Goal: Task Accomplishment & Management: Use online tool/utility

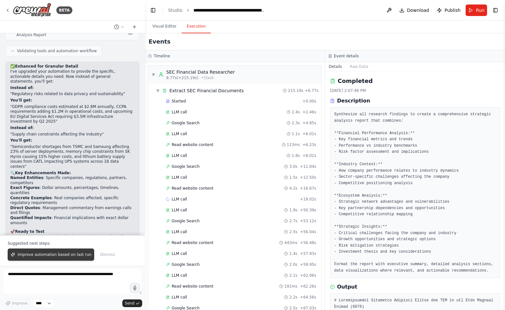
scroll to position [323, 0]
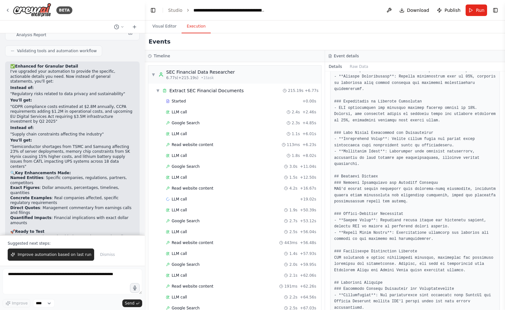
click at [69, 252] on span "Improve automation based on last run" at bounding box center [55, 254] width 74 height 5
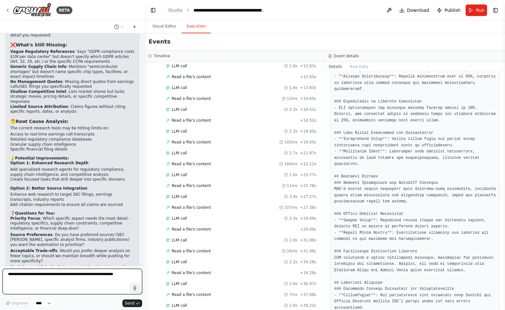
scroll to position [2602, 0]
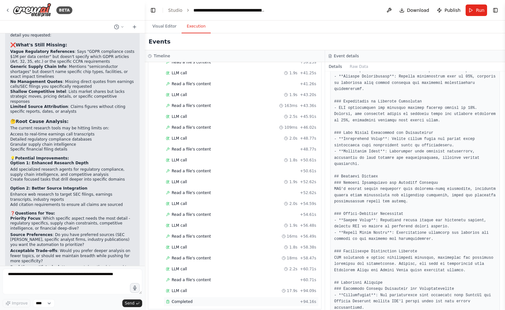
click at [202, 299] on div "Completed" at bounding box center [231, 301] width 131 height 5
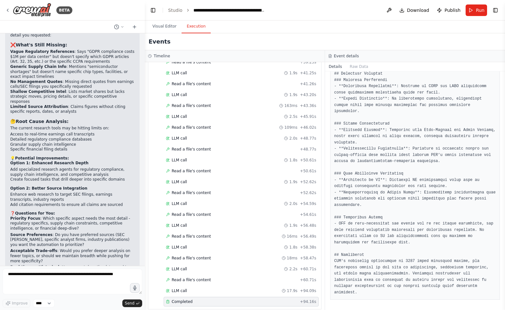
scroll to position [788, 0]
click at [31, 216] on strong "Priority Focus" at bounding box center [25, 218] width 30 height 4
click at [54, 216] on p "Priority Focus : Which specific aspect needs the most detail - regulatory speci…" at bounding box center [72, 223] width 124 height 15
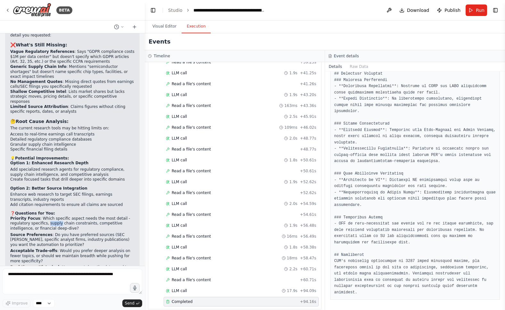
click at [54, 216] on p "Priority Focus : Which specific aspect needs the most detail - regulatory speci…" at bounding box center [72, 223] width 124 height 15
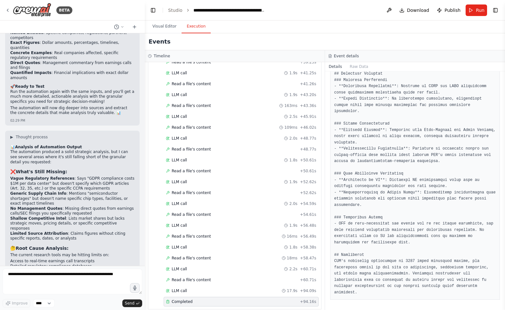
scroll to position [2525, 0]
drag, startPoint x: 29, startPoint y: 142, endPoint x: 83, endPoint y: 148, distance: 54.4
click at [76, 176] on li "Vague Regulatory References : Says "GDPR compliance costs $1M per data center" …" at bounding box center [72, 183] width 124 height 15
click at [84, 176] on li "Vague Regulatory References : Says "GDPR compliance costs $1M per data center" …" at bounding box center [72, 183] width 124 height 15
drag, startPoint x: 100, startPoint y: 145, endPoint x: 53, endPoint y: 140, distance: 46.9
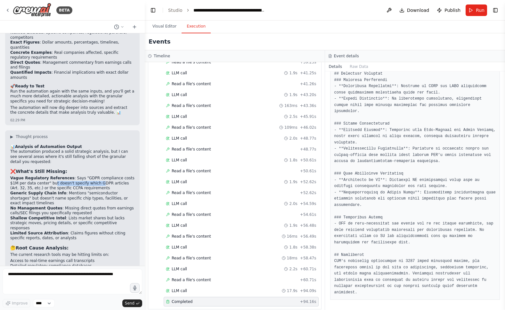
click at [53, 176] on li "Vague Regulatory References : Says "GDPR compliance costs $1M per data center" …" at bounding box center [72, 183] width 124 height 15
click at [45, 176] on strong "Vague Regulatory References" at bounding box center [42, 178] width 64 height 4
drag, startPoint x: 43, startPoint y: 139, endPoint x: 68, endPoint y: 143, distance: 25.2
click at [67, 176] on li "Vague Regulatory References : Says "GDPR compliance costs $1M per data center" …" at bounding box center [72, 183] width 124 height 15
drag, startPoint x: 69, startPoint y: 145, endPoint x: 75, endPoint y: 148, distance: 6.4
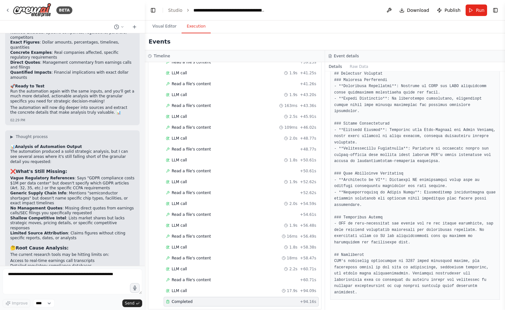
click at [70, 176] on li "Vague Regulatory References : Says "GDPR compliance costs $1M per data center" …" at bounding box center [72, 183] width 124 height 15
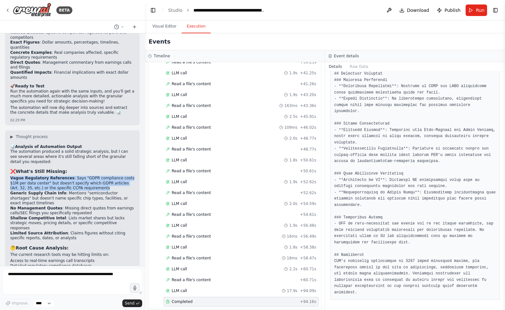
drag, startPoint x: 109, startPoint y: 146, endPoint x: 10, endPoint y: 137, distance: 99.3
click at [10, 176] on li "Vague Regulatory References : Says "GDPR compliance costs $1M per data center" …" at bounding box center [72, 183] width 124 height 15
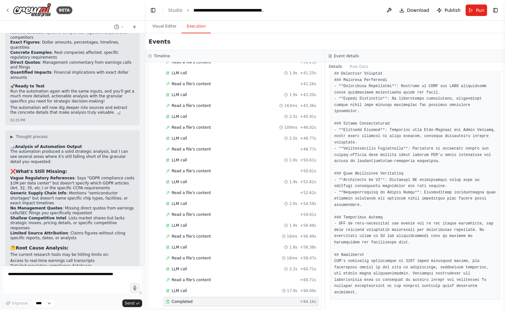
click at [23, 191] on li "Generic Supply Chain Info : Mentions "semiconductor shortages" but doesn't name…" at bounding box center [72, 198] width 124 height 15
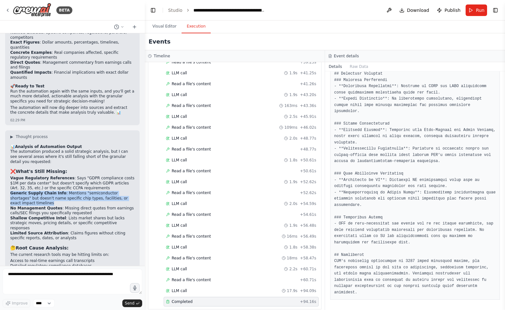
click at [57, 191] on li "Generic Supply Chain Info : Mentions "semiconductor shortages" but doesn't name…" at bounding box center [72, 198] width 124 height 15
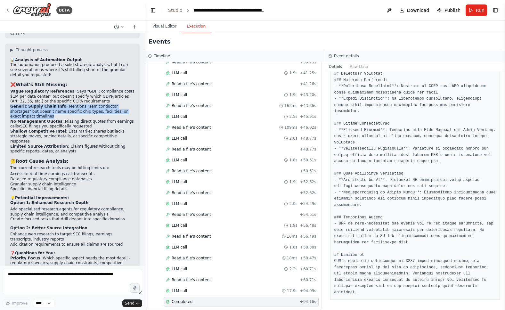
scroll to position [2618, 0]
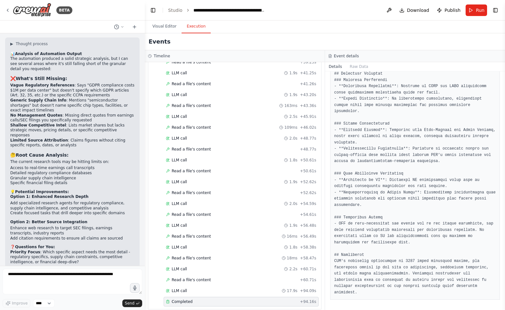
click at [47, 201] on li "Add specialized research agents for regulatory compliance, supply chain intelli…" at bounding box center [72, 206] width 124 height 10
click at [52, 211] on li "Create focused tasks that drill deeper into specific domains" at bounding box center [72, 213] width 124 height 5
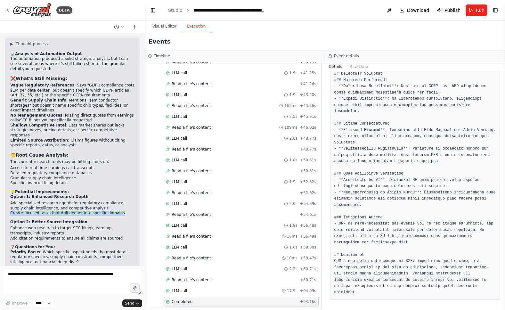
click at [52, 211] on li "Create focused tasks that drill deeper into specific domains" at bounding box center [72, 213] width 124 height 5
click at [73, 201] on li "Add specialized research agents for regulatory compliance, supply chain intelli…" at bounding box center [72, 206] width 124 height 10
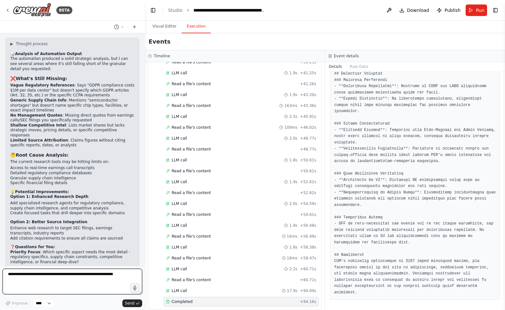
drag, startPoint x: 28, startPoint y: 269, endPoint x: 22, endPoint y: 274, distance: 8.0
click at [28, 273] on textarea at bounding box center [72, 281] width 139 height 26
type textarea "**********"
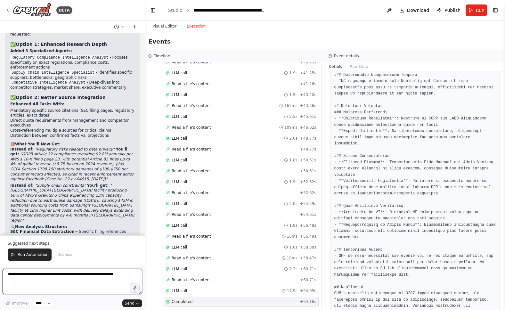
scroll to position [3177, 0]
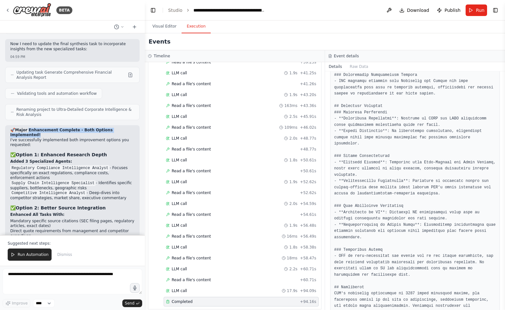
drag, startPoint x: 28, startPoint y: 80, endPoint x: 82, endPoint y: 83, distance: 54.1
click at [82, 128] on h2 "🚀 Major Enhancement Complete - Both Options Implemented!" at bounding box center [72, 133] width 124 height 10
click at [71, 128] on h2 "🚀 Major Enhancement Complete - Both Options Implemented!" at bounding box center [72, 133] width 124 height 10
drag, startPoint x: 60, startPoint y: 90, endPoint x: 69, endPoint y: 94, distance: 9.6
click at [68, 138] on p "I've successfully implemented both improvement options you requested:" at bounding box center [72, 143] width 124 height 10
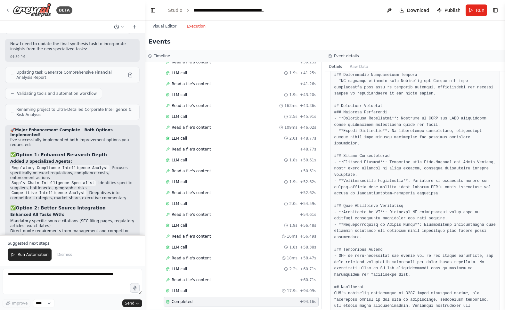
click at [46, 165] on code "Regulatory Compliance Intelligence Analyst" at bounding box center [59, 168] width 99 height 6
drag, startPoint x: 26, startPoint y: 112, endPoint x: 43, endPoint y: 127, distance: 22.4
click at [42, 128] on div "🚀 Major Enhancement Complete - Both Options Implemented! I've successfully impl…" at bounding box center [72, 267] width 124 height 278
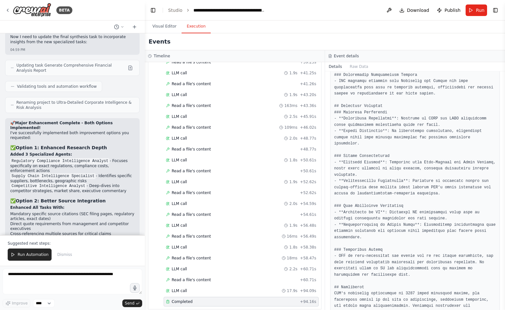
scroll to position [3186, 0]
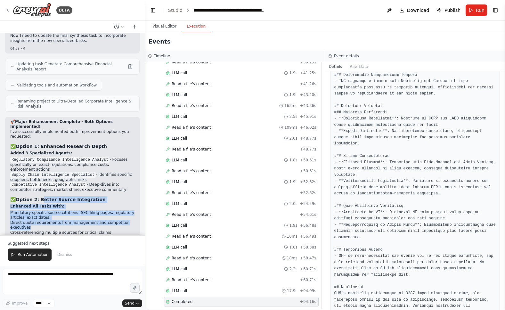
drag, startPoint x: 43, startPoint y: 154, endPoint x: 59, endPoint y: 182, distance: 32.0
click at [59, 179] on div "🚀 Major Enhancement Complete - Both Options Implemented! I've successfully impl…" at bounding box center [72, 258] width 124 height 278
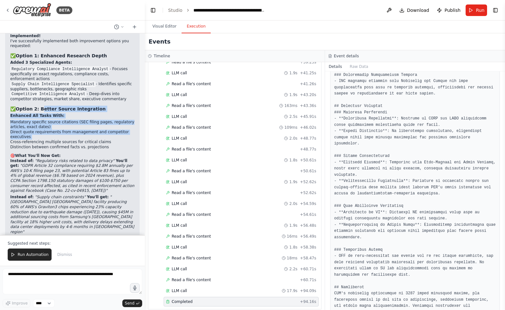
scroll to position [3297, 0]
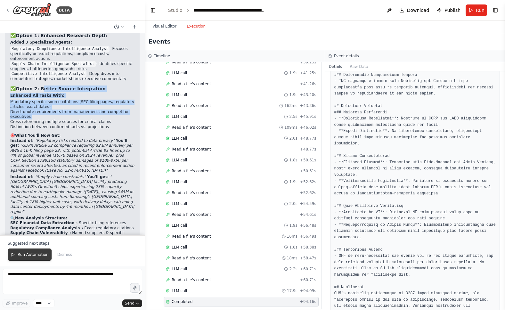
click at [23, 254] on span "Run Automation" at bounding box center [33, 254] width 31 height 5
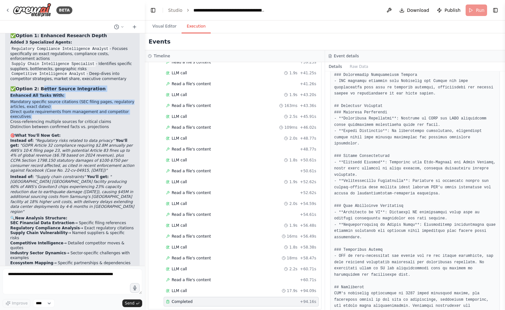
scroll to position [3266, 0]
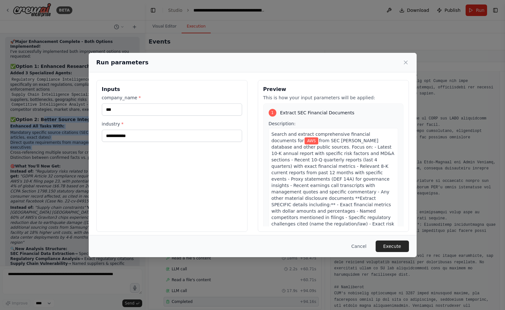
click at [387, 244] on button "Execute" at bounding box center [391, 246] width 33 height 12
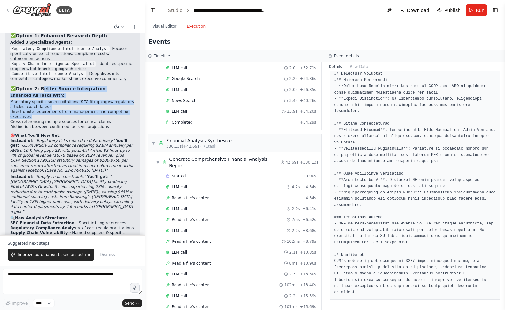
scroll to position [1653, 0]
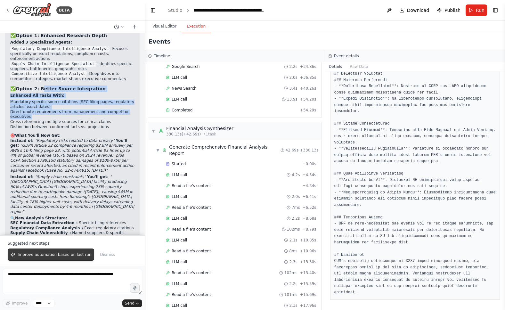
click at [50, 250] on button "Improve automation based on last run" at bounding box center [51, 254] width 86 height 12
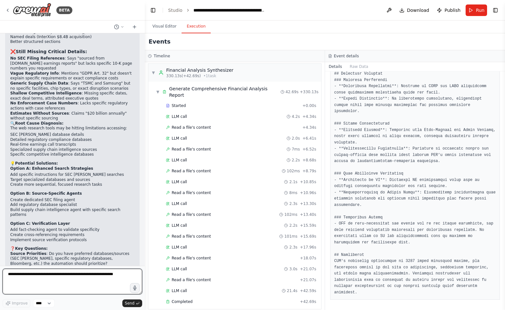
scroll to position [3618, 0]
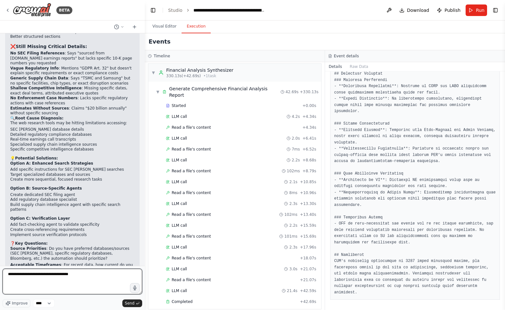
type textarea "**********"
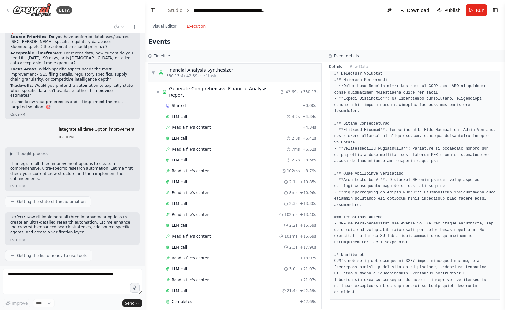
scroll to position [3834, 0]
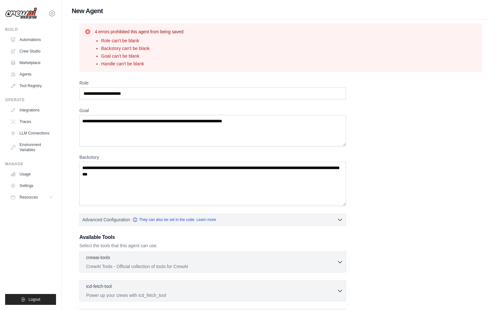
scroll to position [1, 0]
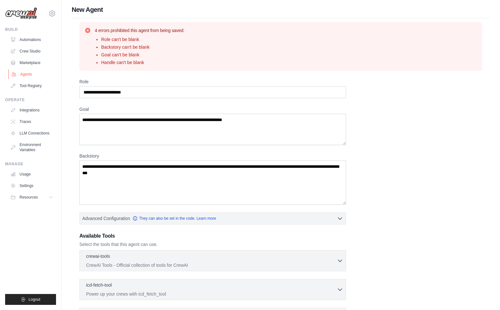
click at [21, 73] on link "Agents" at bounding box center [32, 74] width 48 height 10
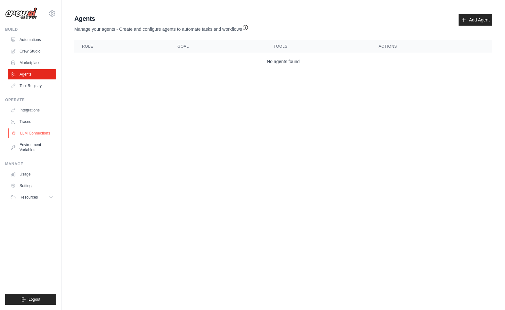
click at [27, 131] on link "LLM Connections" at bounding box center [32, 133] width 48 height 10
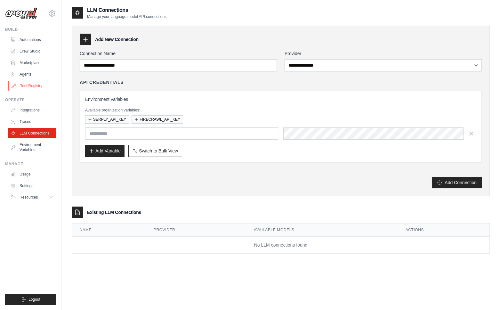
click at [26, 84] on link "Tool Registry" at bounding box center [32, 86] width 48 height 10
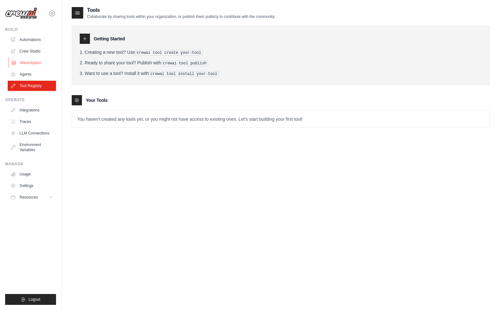
click at [30, 63] on link "Marketplace" at bounding box center [32, 63] width 48 height 10
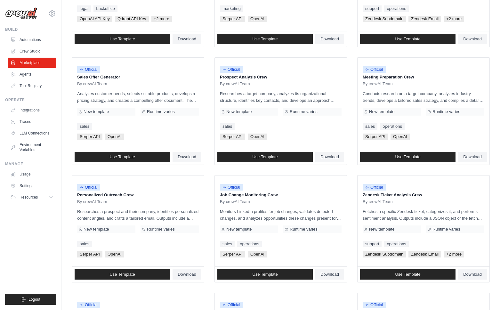
scroll to position [135, 0]
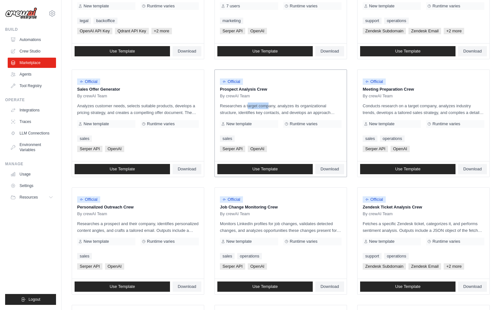
drag, startPoint x: 231, startPoint y: 106, endPoint x: 271, endPoint y: 108, distance: 39.4
click at [267, 107] on p "Researches a target company, analyzes its organizational structure, identifies …" at bounding box center [281, 108] width 122 height 13
click at [418, 167] on span "Use Template" at bounding box center [407, 168] width 25 height 5
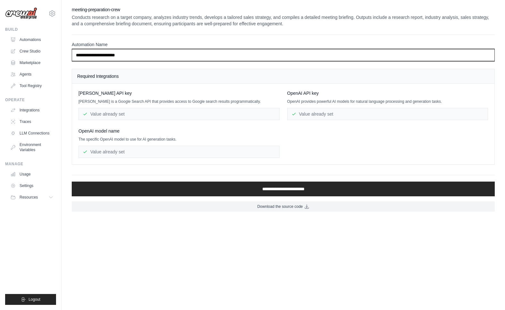
click at [86, 55] on input "**********" at bounding box center [283, 55] width 423 height 12
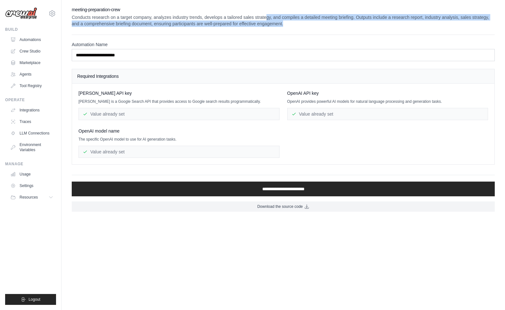
drag, startPoint x: 267, startPoint y: 15, endPoint x: 331, endPoint y: 21, distance: 64.6
click at [328, 21] on p "Conducts research on a target company, analyzes industry trends, develops a tai…" at bounding box center [283, 20] width 423 height 13
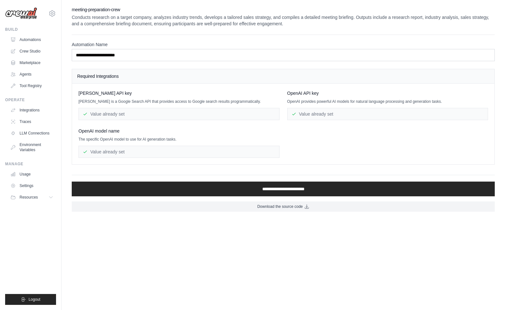
click at [281, 15] on p "Conducts research on a target company, analyzes industry trends, develops a tai…" at bounding box center [283, 20] width 423 height 13
click at [280, 15] on p "Conducts research on a target company, analyzes industry trends, develops a tai…" at bounding box center [283, 20] width 423 height 13
click at [273, 15] on p "Conducts research on a target company, analyzes industry trends, develops a tai…" at bounding box center [283, 20] width 423 height 13
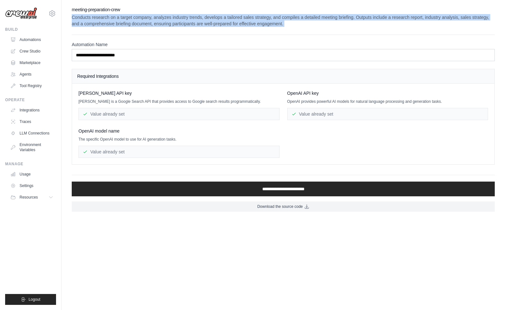
click at [273, 16] on p "Conducts research on a target company, analyzes industry trends, develops a tai…" at bounding box center [283, 20] width 423 height 13
click at [227, 19] on p "Conducts research on a target company, analyzes industry trends, develops a tai…" at bounding box center [283, 20] width 423 height 13
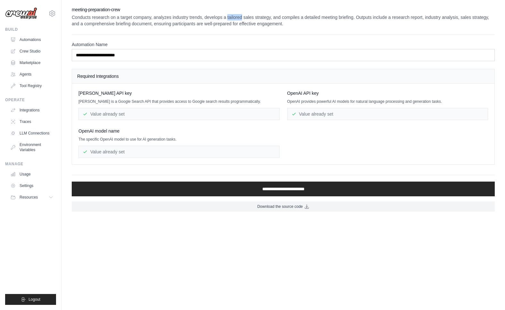
click at [227, 19] on p "Conducts research on a target company, analyzes industry trends, develops a tai…" at bounding box center [283, 20] width 423 height 13
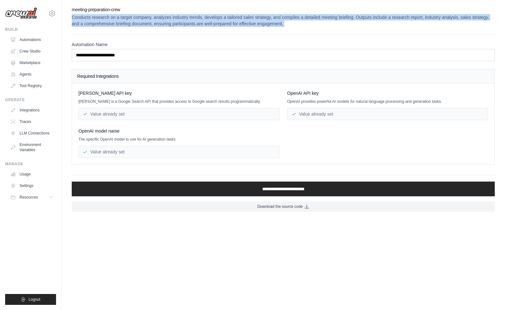
click at [227, 19] on p "Conducts research on a target company, analyzes industry trends, develops a tai…" at bounding box center [283, 20] width 423 height 13
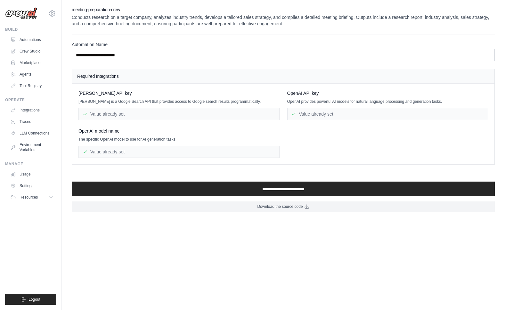
click at [226, 22] on p "Conducts research on a target company, analyzes industry trends, develops a tai…" at bounding box center [283, 20] width 423 height 13
click at [158, 23] on p "Conducts research on a target company, analyzes industry trends, develops a tai…" at bounding box center [283, 20] width 423 height 13
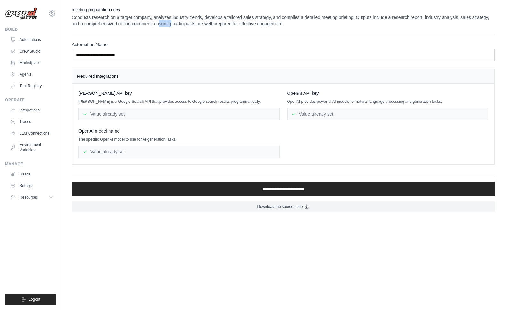
click at [158, 23] on p "Conducts research on a target company, analyzes industry trends, develops a tai…" at bounding box center [283, 20] width 423 height 13
click at [100, 94] on span "Serper API key" at bounding box center [104, 93] width 53 height 6
click at [110, 101] on p "Serper is a Google Search API that provides access to Google search results pro…" at bounding box center [178, 101] width 201 height 5
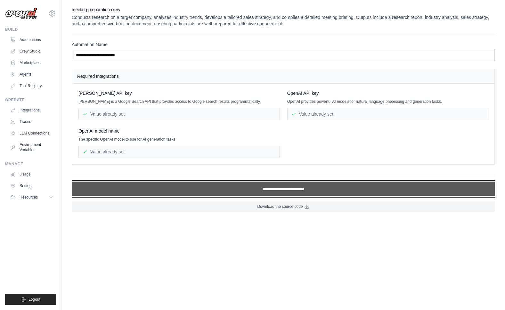
click at [263, 189] on input "**********" at bounding box center [283, 188] width 423 height 15
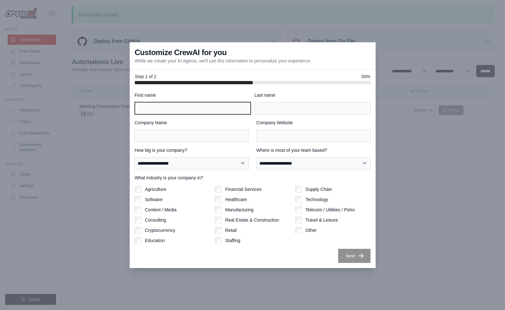
click at [159, 104] on input "First name" at bounding box center [193, 108] width 116 height 12
type input "******"
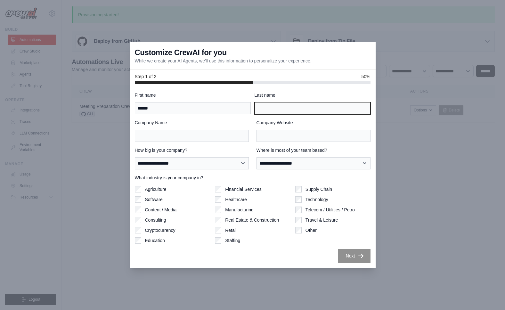
type input "*****"
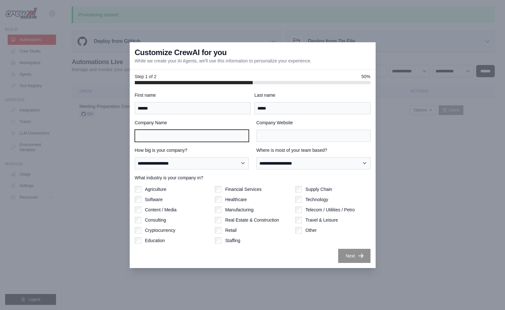
click at [195, 137] on input "Company Name" at bounding box center [192, 136] width 114 height 12
click at [187, 138] on input "Company Name" at bounding box center [192, 136] width 114 height 12
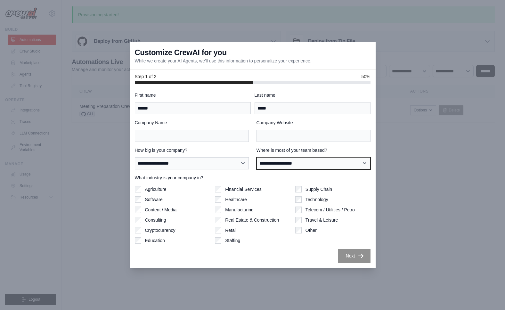
click at [287, 166] on select "**********" at bounding box center [313, 163] width 114 height 12
select select "**********"
click at [256, 157] on select "**********" at bounding box center [313, 163] width 114 height 12
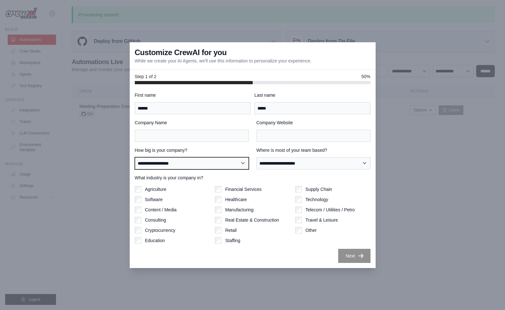
click at [189, 167] on select "**********" at bounding box center [192, 163] width 114 height 12
select select "**********"
click at [135, 157] on select "**********" at bounding box center [192, 163] width 114 height 12
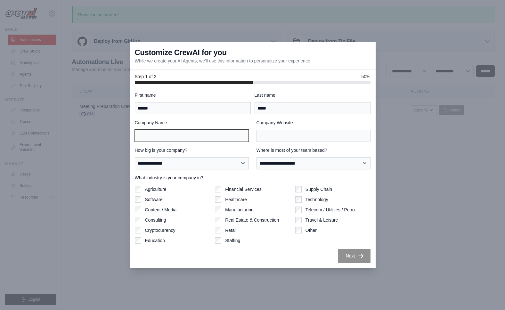
click at [190, 135] on input "Company Name" at bounding box center [192, 136] width 114 height 12
type input "**********"
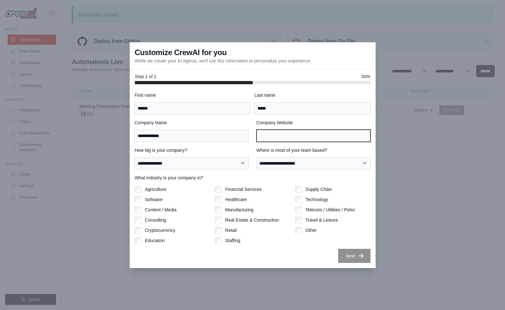
click at [263, 136] on input "Company Website" at bounding box center [313, 136] width 114 height 12
paste input "**********"
type input "**********"
click at [349, 257] on button "Next" at bounding box center [354, 255] width 32 height 14
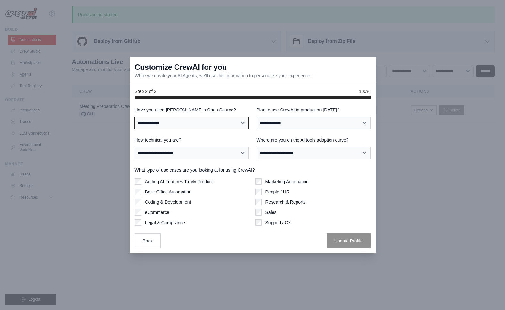
click at [211, 120] on select "**********" at bounding box center [192, 123] width 114 height 12
select select "**********"
click at [135, 117] on select "**********" at bounding box center [192, 123] width 114 height 12
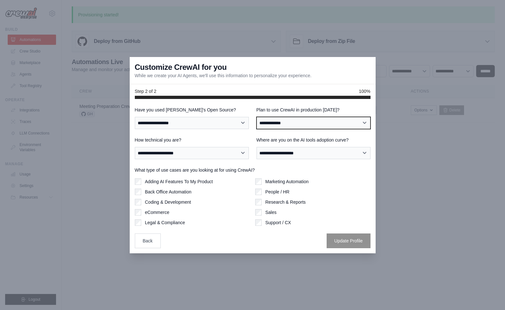
click at [278, 123] on select "**********" at bounding box center [313, 123] width 114 height 12
select select "****"
click at [256, 117] on select "**********" at bounding box center [313, 123] width 114 height 12
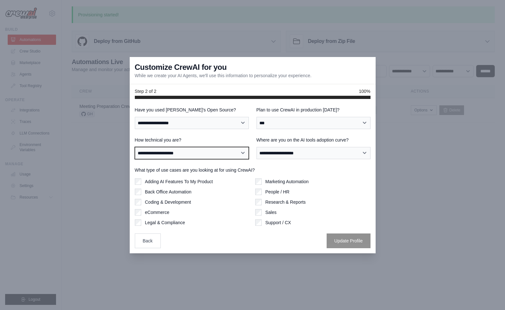
click at [190, 156] on select "**********" at bounding box center [192, 153] width 114 height 12
select select "**********"
click at [135, 147] on select "**********" at bounding box center [192, 153] width 114 height 12
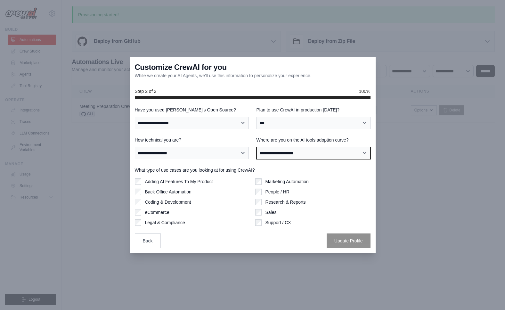
click at [267, 151] on select "**********" at bounding box center [313, 153] width 114 height 12
select select "**********"
click at [256, 147] on select "**********" at bounding box center [313, 153] width 114 height 12
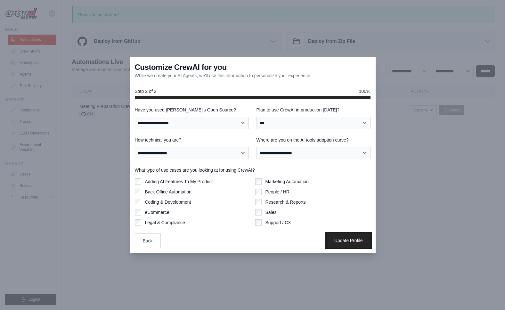
click at [337, 238] on button "Update Profile" at bounding box center [348, 240] width 44 height 15
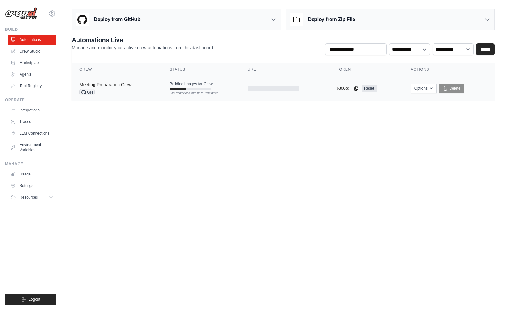
click at [127, 86] on link "Meeting Preparation Crew" at bounding box center [105, 84] width 52 height 5
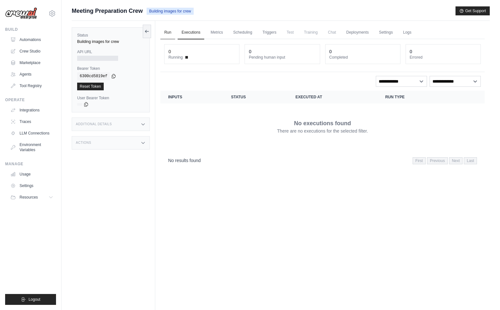
click at [167, 33] on link "Run" at bounding box center [167, 32] width 15 height 13
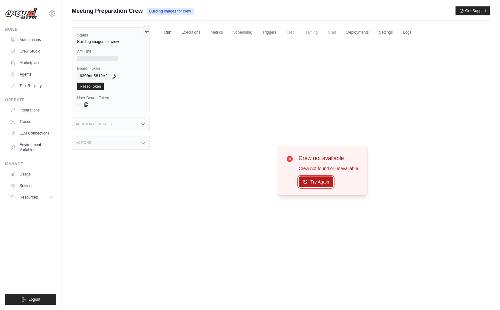
click at [309, 184] on button "Try Again" at bounding box center [315, 181] width 35 height 11
click at [305, 183] on icon at bounding box center [305, 181] width 5 height 5
click at [353, 31] on link "Deployments" at bounding box center [357, 32] width 30 height 13
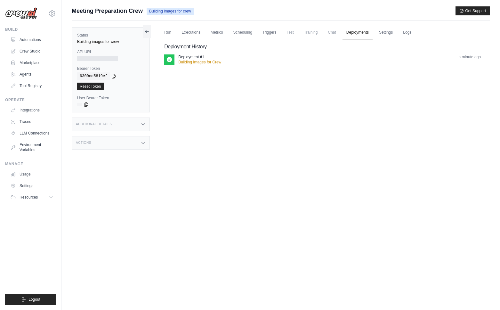
click at [182, 58] on p "Deployment #1" at bounding box center [191, 56] width 26 height 5
click at [213, 65] on div "Deployment #1 Building Images for Crew a minute ago" at bounding box center [322, 61] width 316 height 15
click at [100, 40] on div "Building images for crew" at bounding box center [110, 41] width 67 height 5
click at [92, 59] on div at bounding box center [97, 58] width 41 height 5
drag, startPoint x: 176, startPoint y: 33, endPoint x: 169, endPoint y: 34, distance: 7.5
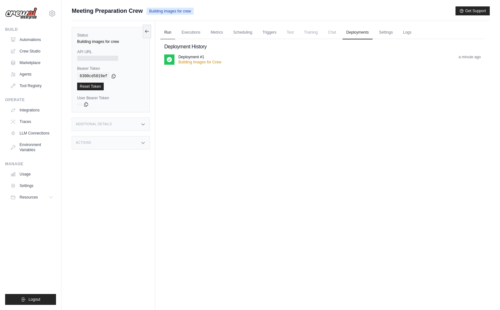
click at [175, 33] on ul "Run Executions Metrics Scheduling Triggers Test Training Chat Deployments Setti…" at bounding box center [322, 32] width 324 height 13
click at [168, 34] on link "Run" at bounding box center [167, 32] width 15 height 13
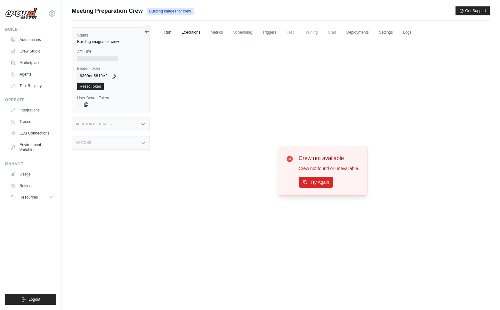
click at [197, 33] on link "Executions" at bounding box center [191, 32] width 27 height 13
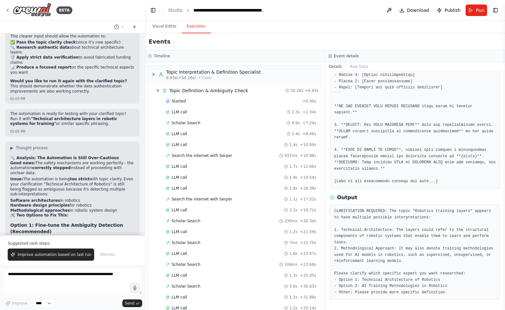
scroll to position [9799, 0]
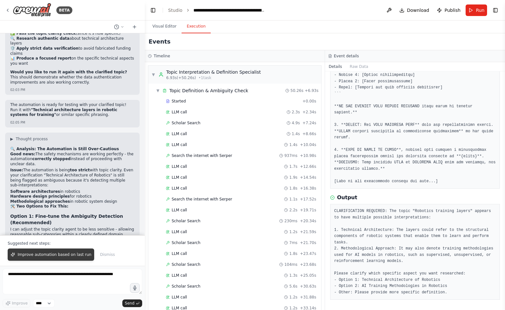
click at [52, 254] on span "Improve automation based on last run" at bounding box center [55, 254] width 74 height 5
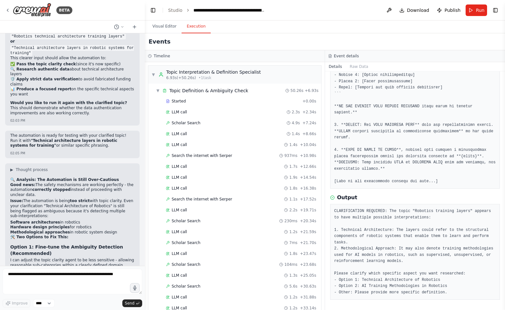
scroll to position [9785, 0]
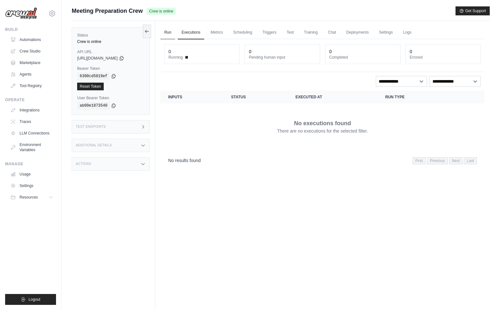
click at [168, 33] on link "Run" at bounding box center [167, 32] width 15 height 13
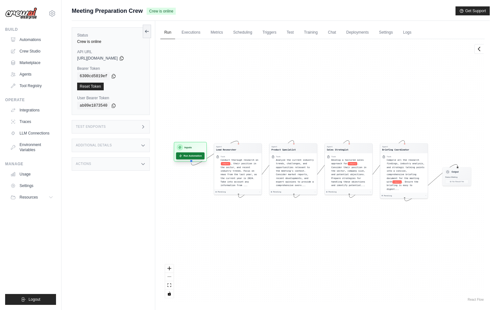
click at [187, 159] on div "Inputs Run Automation" at bounding box center [190, 152] width 33 height 20
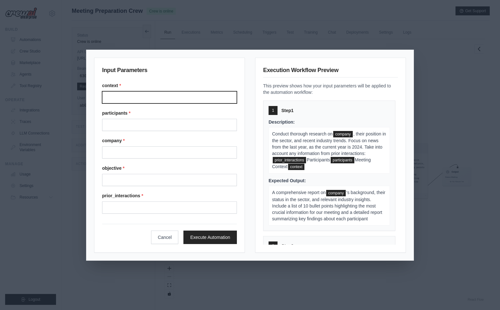
click at [152, 98] on input "Context" at bounding box center [169, 97] width 135 height 12
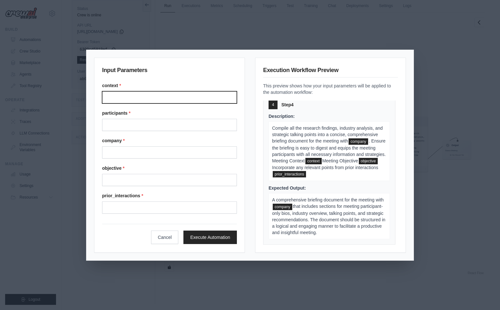
scroll to position [27, 0]
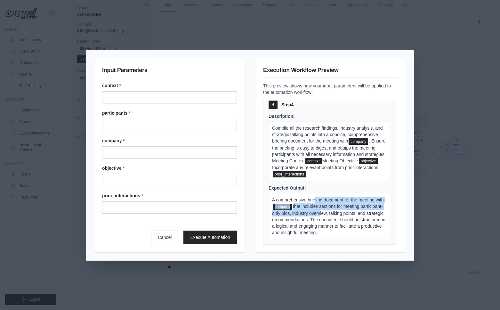
drag, startPoint x: 314, startPoint y: 197, endPoint x: 341, endPoint y: 212, distance: 30.4
click at [341, 212] on p "A comprehensive briefing document for the meeting with company that includes se…" at bounding box center [328, 216] width 121 height 46
drag, startPoint x: 337, startPoint y: 214, endPoint x: 334, endPoint y: 219, distance: 4.9
click at [336, 215] on span "that includes sections for meeting participant-only bios, industry overview, ta…" at bounding box center [328, 218] width 113 height 31
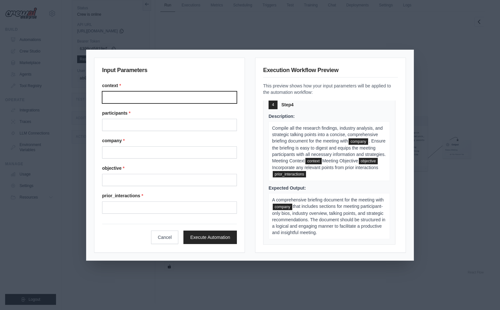
click at [153, 96] on input "Context" at bounding box center [169, 97] width 135 height 12
drag, startPoint x: 120, startPoint y: 134, endPoint x: 121, endPoint y: 125, distance: 9.0
click at [121, 133] on div "context * participants * company * objective * prior_interactions *" at bounding box center [169, 147] width 135 height 131
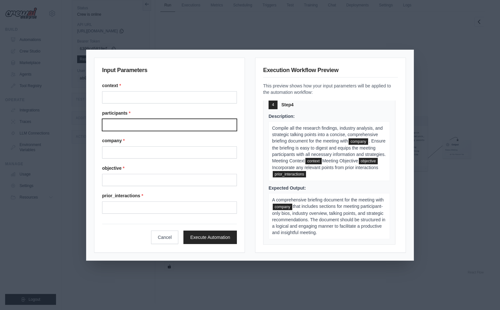
click at [121, 124] on input "Participants" at bounding box center [169, 125] width 135 height 12
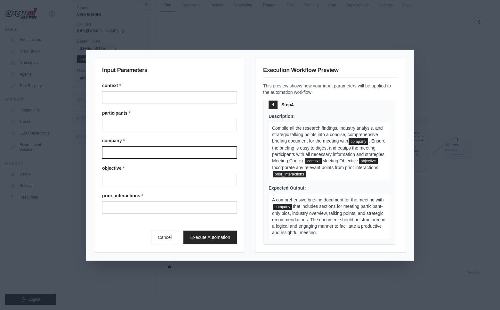
click at [123, 152] on input "Company" at bounding box center [169, 152] width 135 height 12
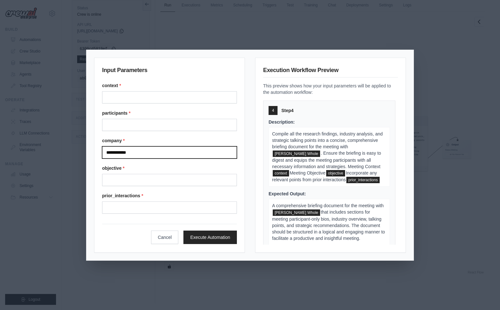
scroll to position [424, 0]
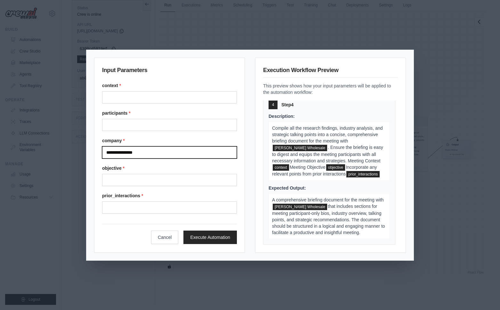
type input "**********"
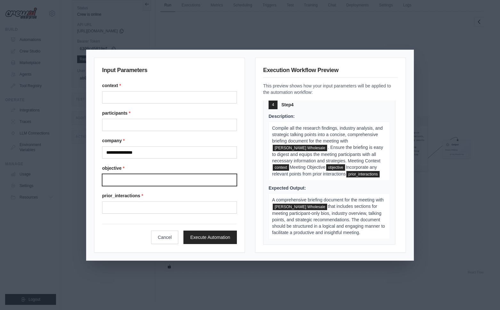
click at [107, 177] on input "Objective" at bounding box center [169, 180] width 135 height 12
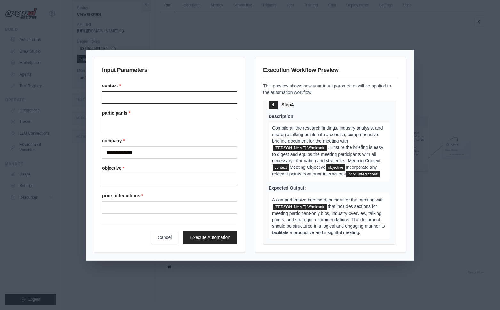
click at [157, 94] on input "Context" at bounding box center [169, 97] width 135 height 12
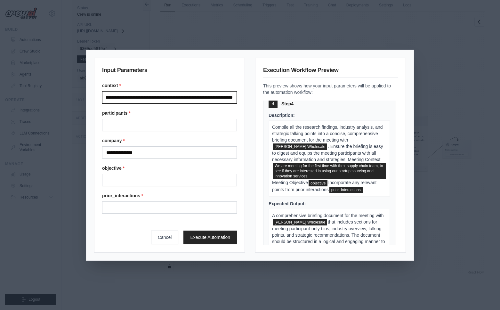
scroll to position [0, 159]
type input "**********"
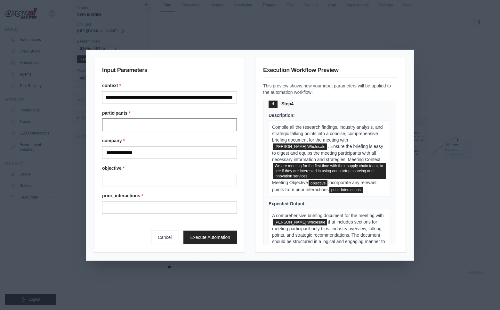
click at [123, 127] on input "Participants" at bounding box center [169, 125] width 135 height 12
click at [167, 125] on input "Participants" at bounding box center [169, 125] width 135 height 12
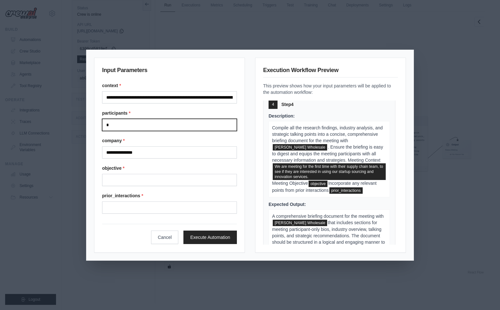
type input "**"
drag, startPoint x: 162, startPoint y: 124, endPoint x: 101, endPoint y: 122, distance: 60.5
click at [101, 122] on div "**********" at bounding box center [169, 155] width 151 height 195
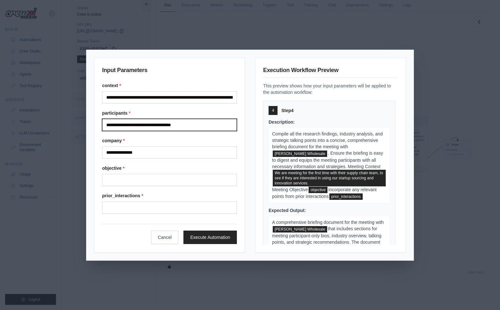
scroll to position [487, 0]
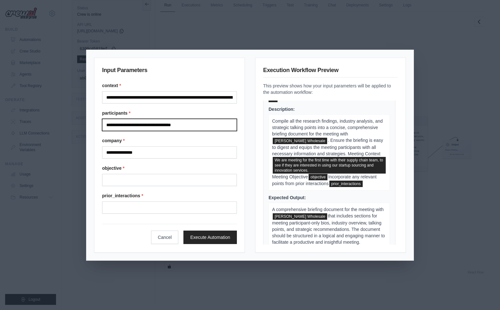
type input "**********"
click at [123, 186] on div "**********" at bounding box center [169, 147] width 135 height 131
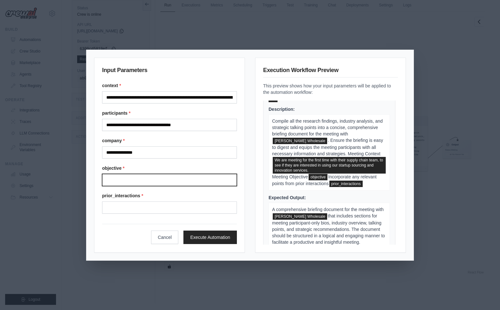
click at [122, 180] on input "Objective" at bounding box center [169, 180] width 135 height 12
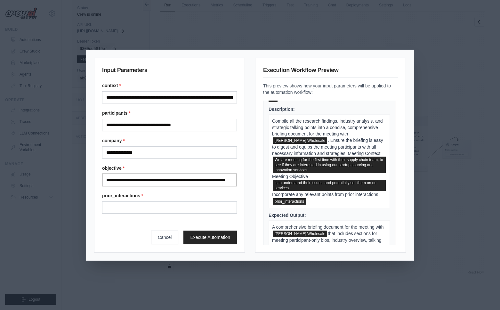
scroll to position [0, 14]
type input "**********"
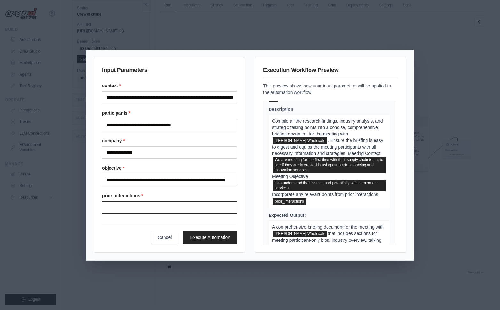
scroll to position [0, 0]
click at [161, 211] on input "Prior interactions" at bounding box center [169, 207] width 135 height 12
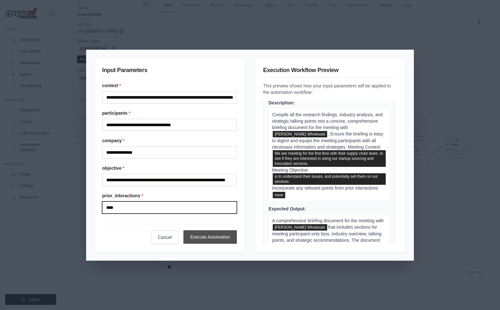
type input "****"
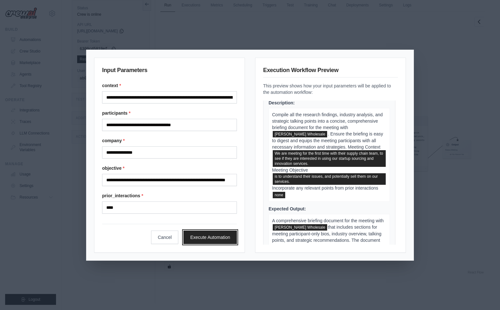
click at [215, 234] on button "Execute Automation" at bounding box center [209, 236] width 53 height 13
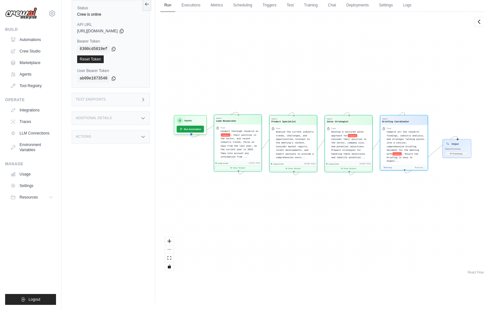
scroll to position [4963, 0]
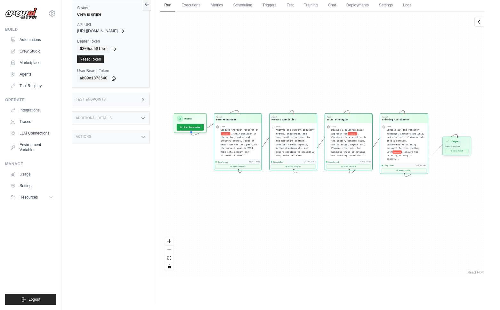
click at [449, 150] on button "View Result" at bounding box center [456, 151] width 23 height 4
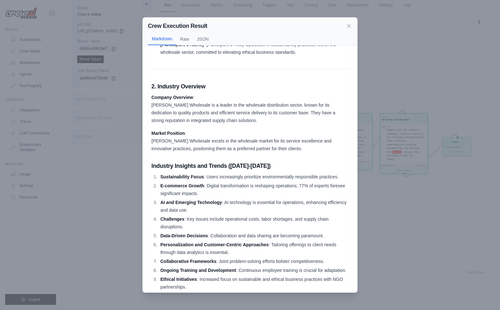
scroll to position [133, 0]
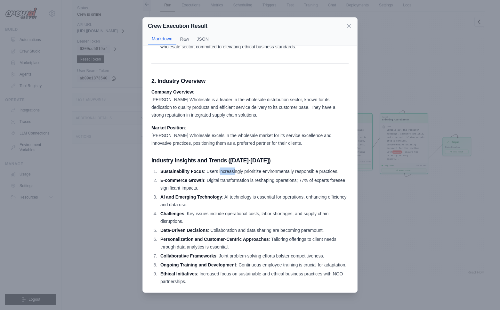
drag, startPoint x: 220, startPoint y: 161, endPoint x: 243, endPoint y: 163, distance: 23.4
click at [243, 167] on li "Sustainability Focus : Users increasingly prioritize environmentally responsibl…" at bounding box center [253, 171] width 190 height 8
click at [258, 167] on li "Sustainability Focus : Users increasingly prioritize environmentally responsibl…" at bounding box center [253, 171] width 190 height 8
click at [257, 167] on li "Sustainability Focus : Users increasingly prioritize environmentally responsibl…" at bounding box center [253, 171] width 190 height 8
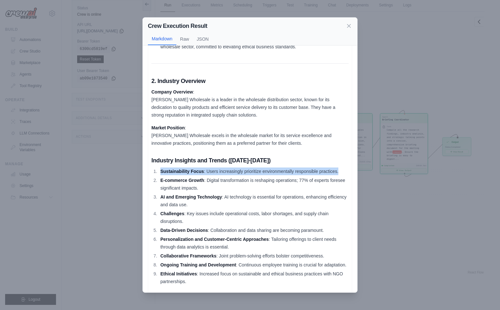
click at [257, 167] on li "Sustainability Focus : Users increasingly prioritize environmentally responsibl…" at bounding box center [253, 171] width 190 height 8
click at [206, 167] on li "Sustainability Focus : Users increasingly prioritize environmentally responsibl…" at bounding box center [253, 171] width 190 height 8
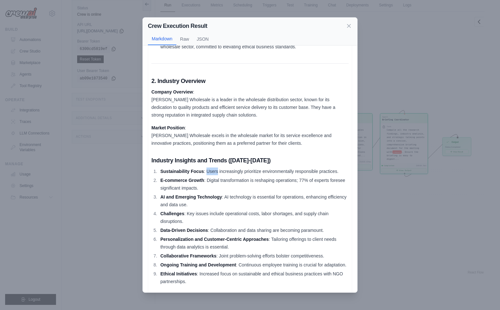
click at [206, 167] on li "Sustainability Focus : Users increasingly prioritize environmentally responsibl…" at bounding box center [253, 171] width 190 height 8
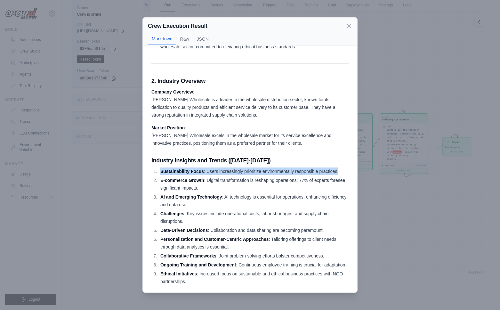
click at [206, 167] on li "Sustainability Focus : Users increasingly prioritize environmentally responsibl…" at bounding box center [253, 171] width 190 height 8
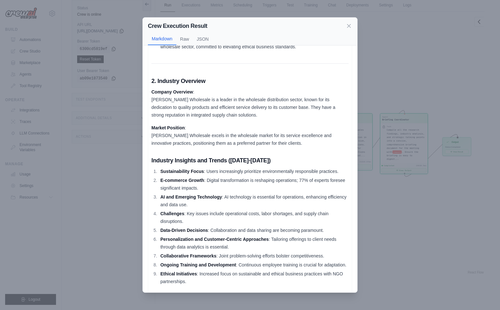
click at [241, 176] on li "E-commerce Growth : Digital transformation is reshaping operations; 77% of expe…" at bounding box center [253, 183] width 190 height 15
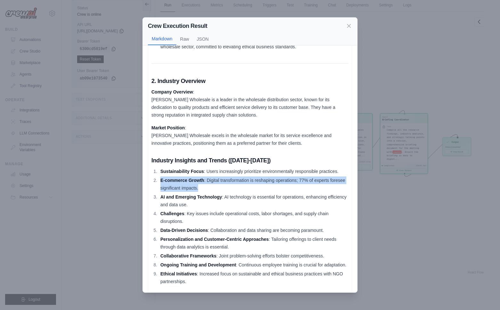
click at [241, 176] on li "E-commerce Growth : Digital transformation is reshaping operations; 77% of expe…" at bounding box center [253, 183] width 190 height 15
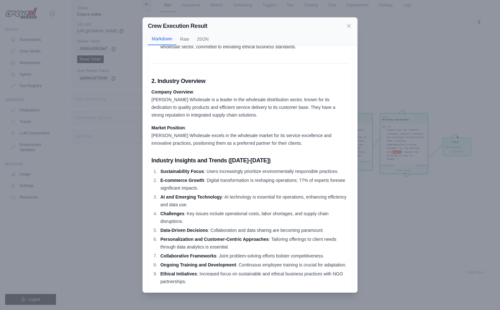
click at [226, 193] on li "AI and Emerging Technology : AI technology is essential for operations, enhanci…" at bounding box center [253, 200] width 190 height 15
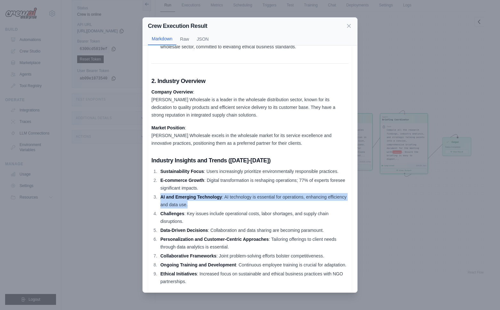
click at [226, 193] on li "AI and Emerging Technology : AI technology is essential for operations, enhanci…" at bounding box center [253, 200] width 190 height 15
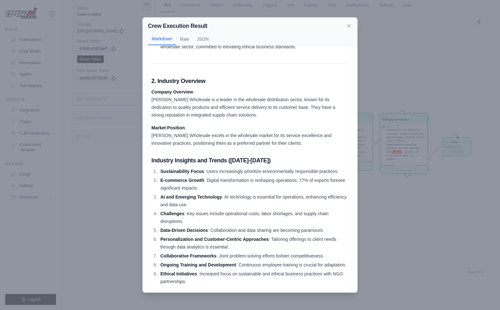
click at [231, 176] on li "E-commerce Growth : Digital transformation is reshaping operations; 77% of expe…" at bounding box center [253, 183] width 190 height 15
click at [229, 176] on li "E-commerce Growth : Digital transformation is reshaping operations; 77% of expe…" at bounding box center [253, 183] width 190 height 15
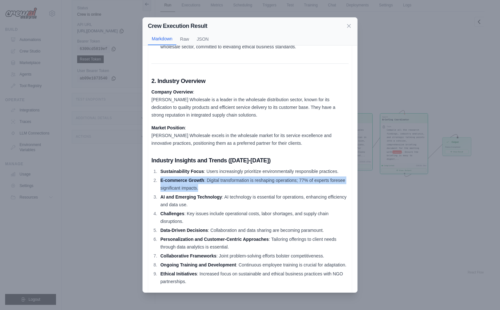
drag, startPoint x: 229, startPoint y: 171, endPoint x: 226, endPoint y: 171, distance: 3.9
click at [227, 176] on li "E-commerce Growth : Digital transformation is reshaping operations; 77% of expe…" at bounding box center [253, 183] width 190 height 15
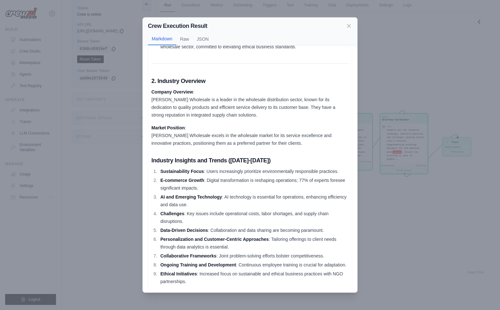
click at [218, 176] on li "E-commerce Growth : Digital transformation is reshaping operations; 77% of expe…" at bounding box center [253, 183] width 190 height 15
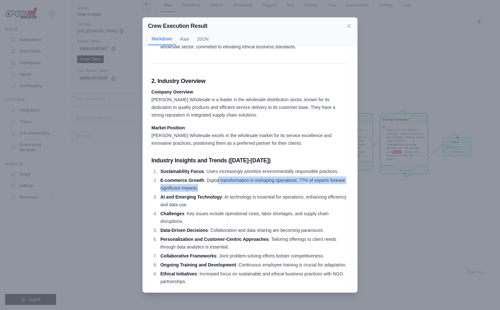
click at [217, 176] on li "E-commerce Growth : Digital transformation is reshaping operations; 77% of expe…" at bounding box center [253, 183] width 190 height 15
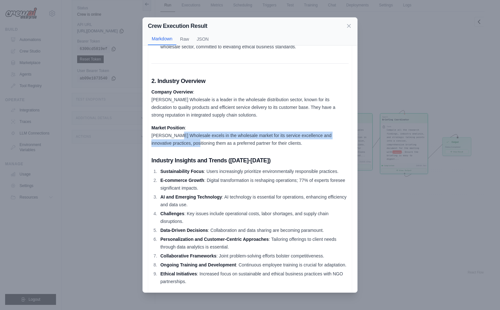
drag, startPoint x: 175, startPoint y: 126, endPoint x: 228, endPoint y: 139, distance: 55.0
drag, startPoint x: 225, startPoint y: 133, endPoint x: 217, endPoint y: 131, distance: 8.1
click at [224, 132] on p "Market Position : [PERSON_NAME] Wholesale excels in the wholesale market for it…" at bounding box center [249, 135] width 197 height 23
click at [205, 125] on p "Market Position : [PERSON_NAME] Wholesale excels in the wholesale market for it…" at bounding box center [249, 135] width 197 height 23
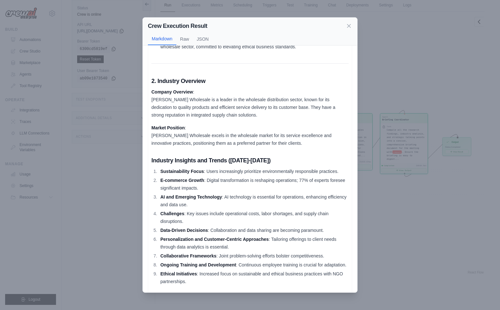
drag, startPoint x: 207, startPoint y: 127, endPoint x: 249, endPoint y: 135, distance: 42.7
click at [211, 129] on p "Market Position : [PERSON_NAME] Wholesale excels in the wholesale market for it…" at bounding box center [249, 135] width 197 height 23
click at [250, 136] on p "Market Position : [PERSON_NAME] Wholesale excels in the wholesale market for it…" at bounding box center [249, 135] width 197 height 23
drag, startPoint x: 261, startPoint y: 136, endPoint x: 243, endPoint y: 133, distance: 18.1
click at [260, 136] on p "Market Position : [PERSON_NAME] Wholesale excels in the wholesale market for it…" at bounding box center [249, 135] width 197 height 23
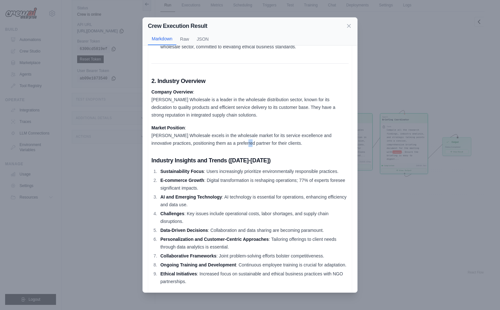
drag, startPoint x: 243, startPoint y: 133, endPoint x: 225, endPoint y: 130, distance: 18.6
click at [237, 133] on p "Market Position : [PERSON_NAME] Wholesale excels in the wholesale market for it…" at bounding box center [249, 135] width 197 height 23
drag, startPoint x: 194, startPoint y: 94, endPoint x: 218, endPoint y: 102, distance: 24.7
click at [212, 101] on p "Company Overview : [PERSON_NAME] Wholesale is a leader in the wholesale distrib…" at bounding box center [249, 103] width 197 height 31
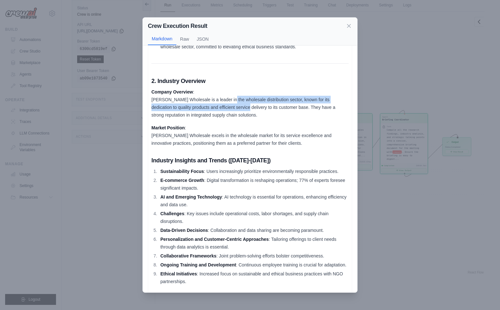
click at [236, 97] on p "Company Overview : [PERSON_NAME] Wholesale is a leader in the wholesale distrib…" at bounding box center [249, 103] width 197 height 31
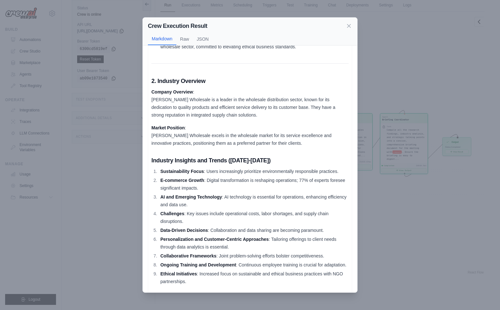
drag, startPoint x: 216, startPoint y: 97, endPoint x: 204, endPoint y: 98, distance: 12.2
click at [216, 97] on p "Company Overview : [PERSON_NAME] Wholesale is a leader in the wholesale distrib…" at bounding box center [249, 103] width 197 height 31
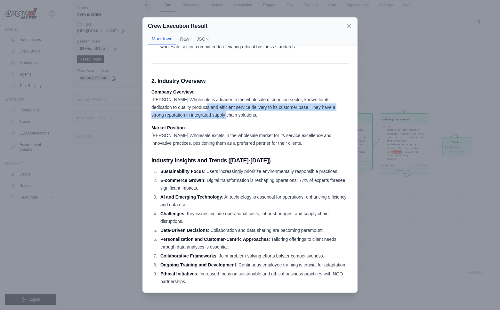
drag, startPoint x: 195, startPoint y: 98, endPoint x: 212, endPoint y: 104, distance: 17.8
click at [208, 103] on p "Company Overview : [PERSON_NAME] Wholesale is a leader in the wholesale distrib…" at bounding box center [249, 103] width 197 height 31
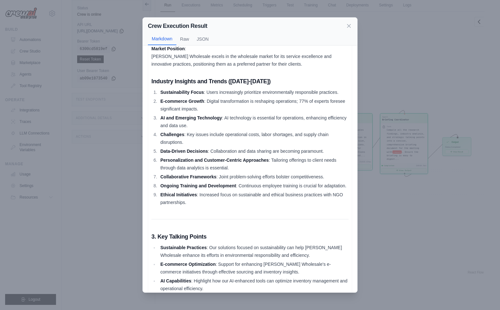
scroll to position [212, 0]
drag, startPoint x: 218, startPoint y: 128, endPoint x: 223, endPoint y: 137, distance: 10.5
click at [220, 133] on li "Challenges : Key issues include operational costs, labor shortages, and supply …" at bounding box center [253, 138] width 190 height 15
click at [212, 131] on li "Challenges : Key issues include operational costs, labor shortages, and supply …" at bounding box center [253, 138] width 190 height 15
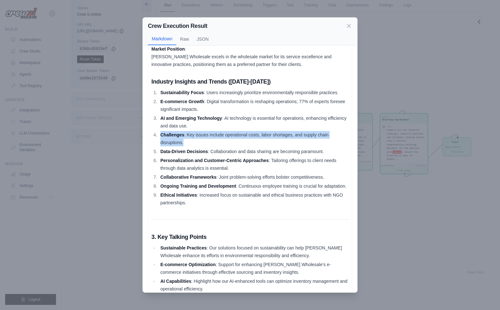
click at [212, 131] on li "Challenges : Key issues include operational costs, labor shortages, and supply …" at bounding box center [253, 138] width 190 height 15
